Goal: Information Seeking & Learning: Learn about a topic

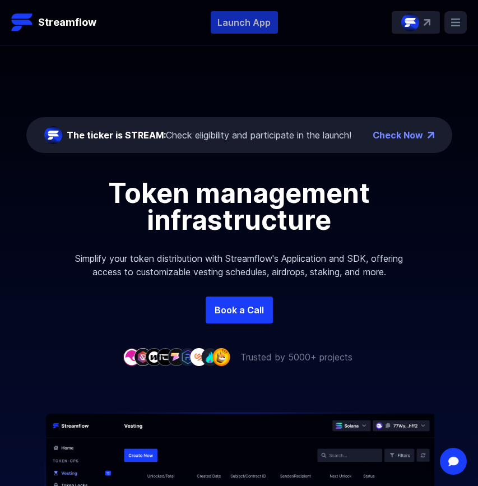
click at [265, 19] on p "Launch App" at bounding box center [244, 22] width 67 height 22
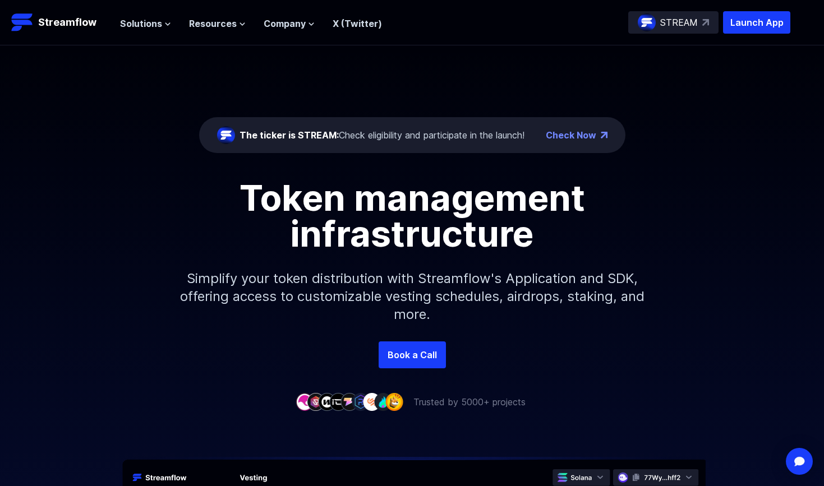
click at [150, 35] on header "Streamflow Launch App STREAM Solutions Overview Streamflow features an all-in-o…" at bounding box center [412, 22] width 824 height 45
click at [155, 31] on div "Solutions Overview Streamflow features an all-in-one token distribution platfor…" at bounding box center [251, 22] width 262 height 22
click at [163, 29] on button "Solutions" at bounding box center [145, 23] width 51 height 13
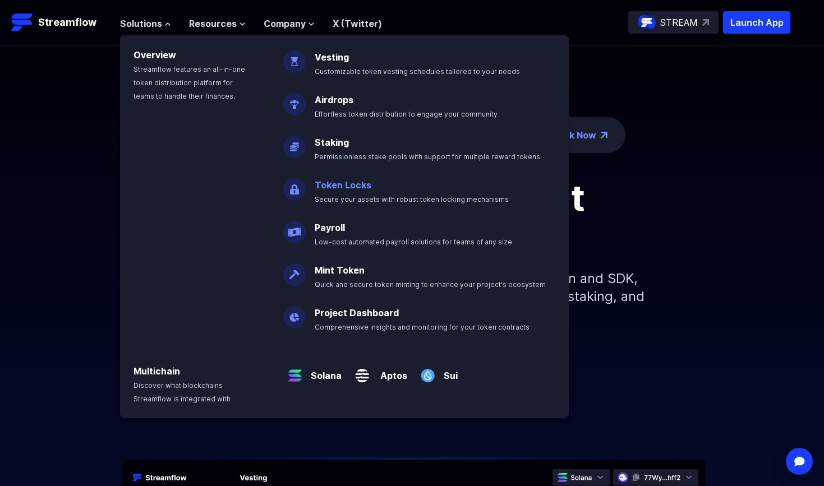
click at [334, 179] on link "Token Locks" at bounding box center [343, 184] width 57 height 11
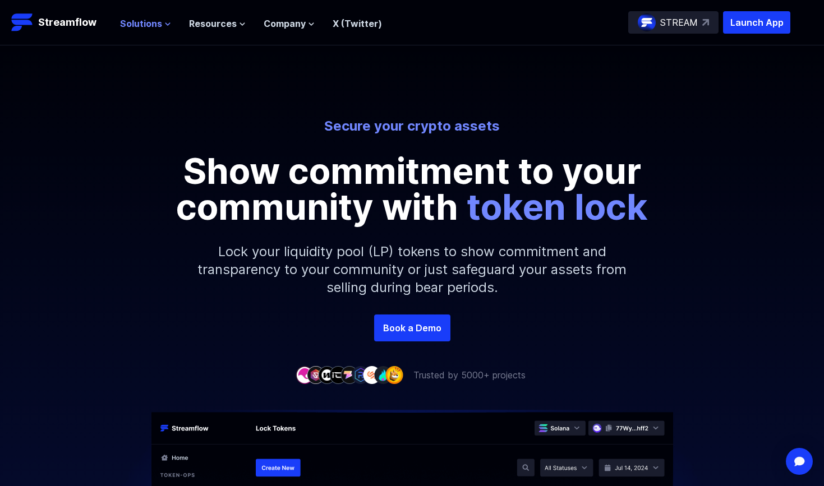
click at [154, 24] on span "Solutions" at bounding box center [141, 23] width 42 height 13
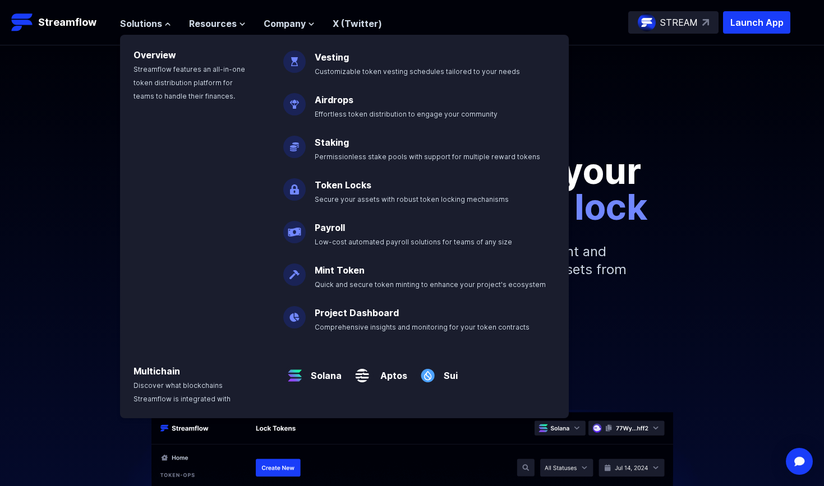
click at [296, 189] on img at bounding box center [294, 184] width 22 height 31
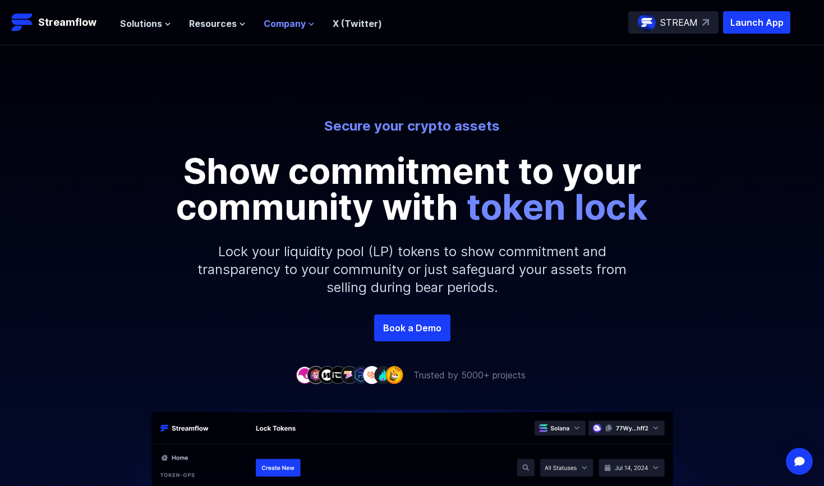
click at [292, 22] on span "Company" at bounding box center [285, 23] width 42 height 13
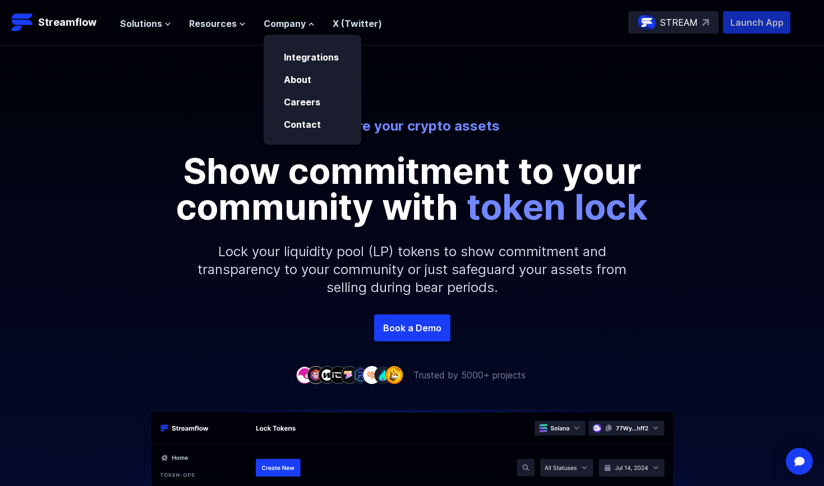
click at [747, 22] on p "Launch App" at bounding box center [756, 22] width 67 height 22
